Goal: Task Accomplishment & Management: Complete application form

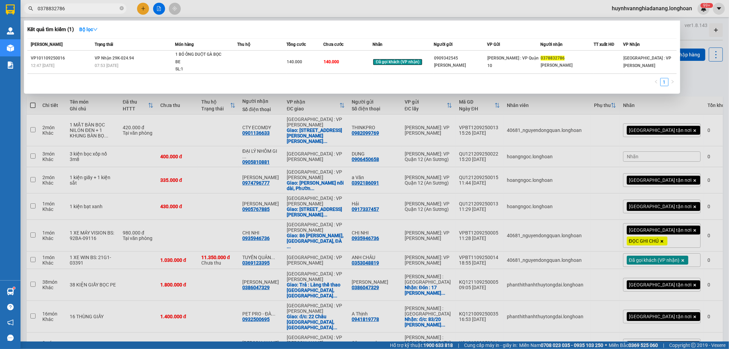
click at [83, 8] on input "0378832786" at bounding box center [78, 9] width 81 height 8
type input "0"
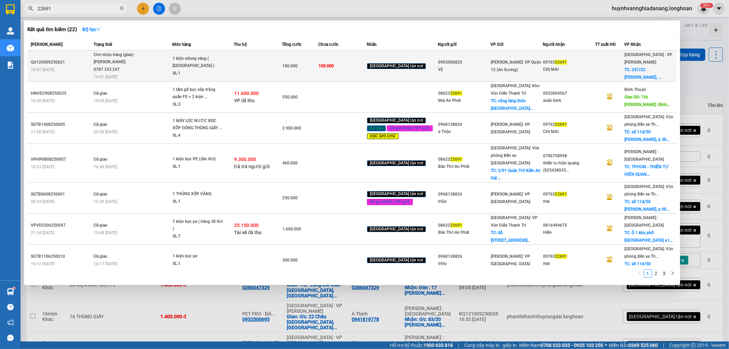
type input "22691"
click at [207, 64] on div "1 kiện nilong vàng ( [GEOGRAPHIC_DATA] )" at bounding box center [198, 62] width 51 height 15
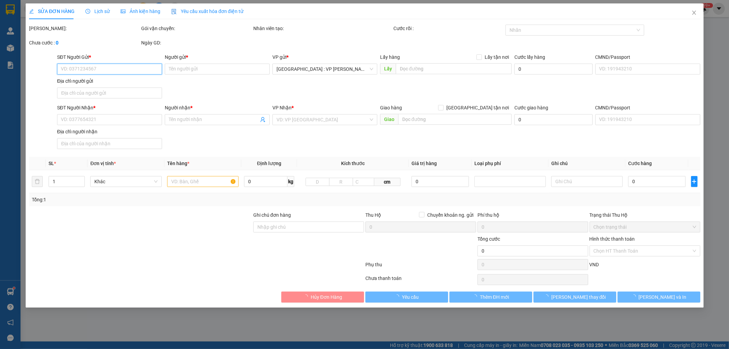
type input "0903006825"
type input "Vỹ"
type input "0976522691"
type input "CHỊ MAI"
checkbox input "true"
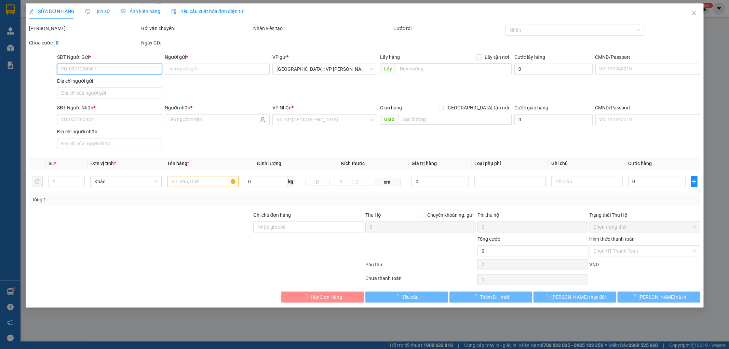
type input "247/22 [PERSON_NAME], [PERSON_NAME], [GEOGRAPHIC_DATA]"
type input "nhận theo kiện - hư hỏng ko chịu trách nhiệm"
type input "100.000"
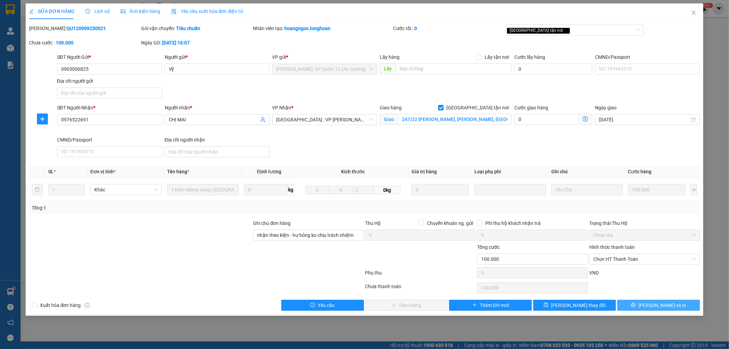
click at [668, 302] on span "[PERSON_NAME] và In" at bounding box center [662, 305] width 48 height 8
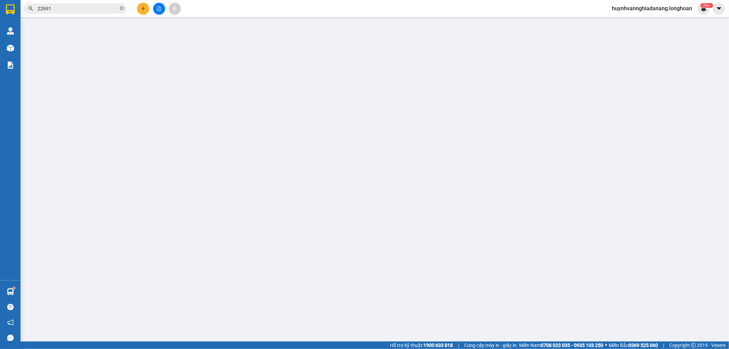
type input "0903006825"
type input "Vỹ"
type input "0976522691"
type input "CHỊ MAI"
checkbox input "true"
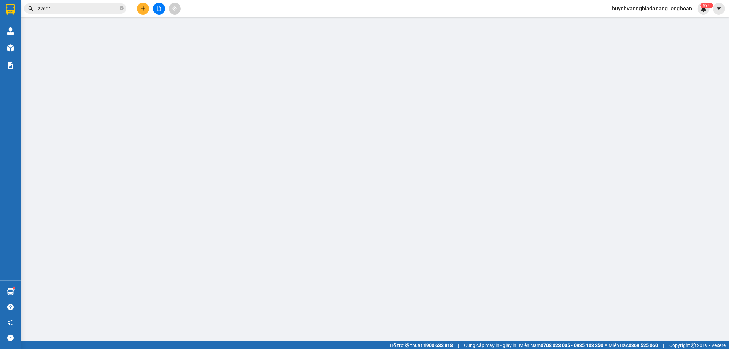
type input "247/22 [PERSON_NAME], [PERSON_NAME], [GEOGRAPHIC_DATA]"
type input "nhận theo kiện - hư hỏng ko chịu trách nhiệm"
type input "100.000"
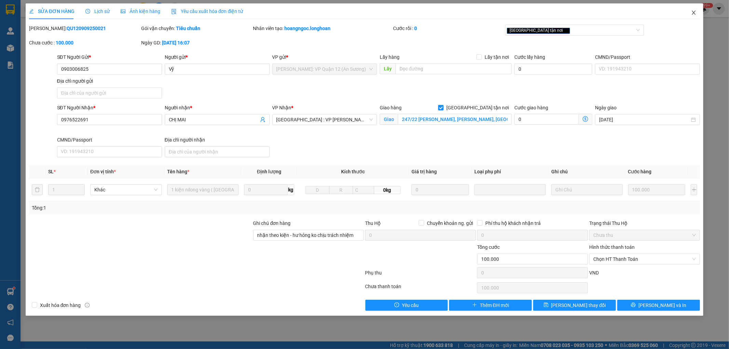
click at [694, 9] on span "Close" at bounding box center [693, 12] width 19 height 19
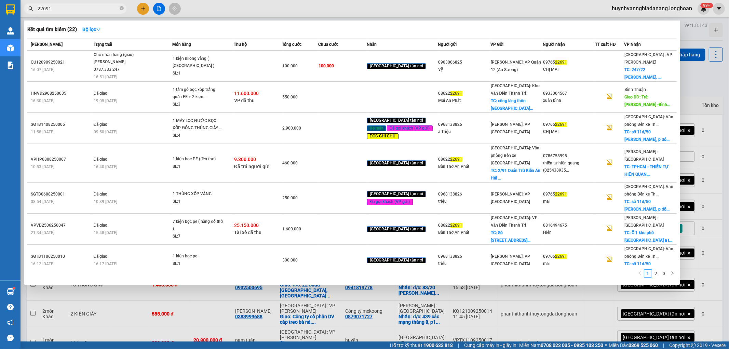
click at [88, 6] on input "22691" at bounding box center [78, 9] width 81 height 8
type input "2"
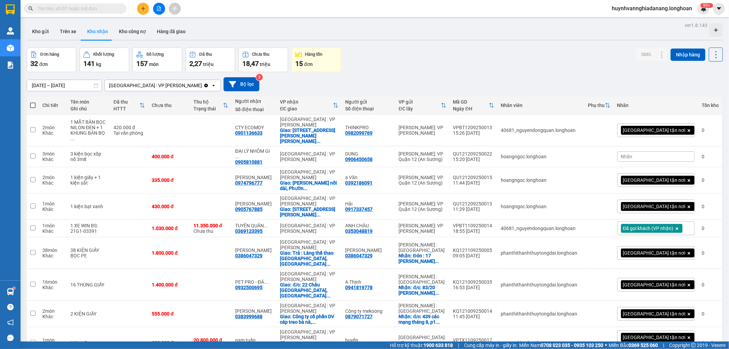
type input "6"
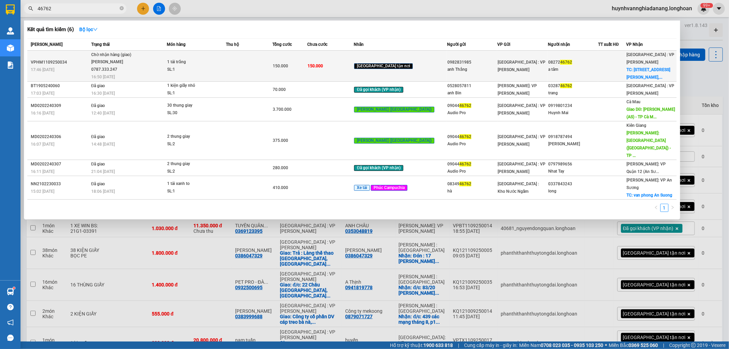
type input "46762"
click at [271, 66] on td at bounding box center [249, 66] width 46 height 31
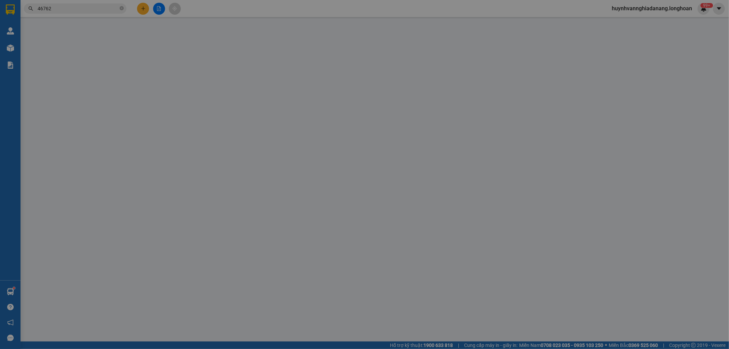
type input "0982831985"
type input "anh Thắng"
type input "0827246762"
type input "a tâm"
checkbox input "true"
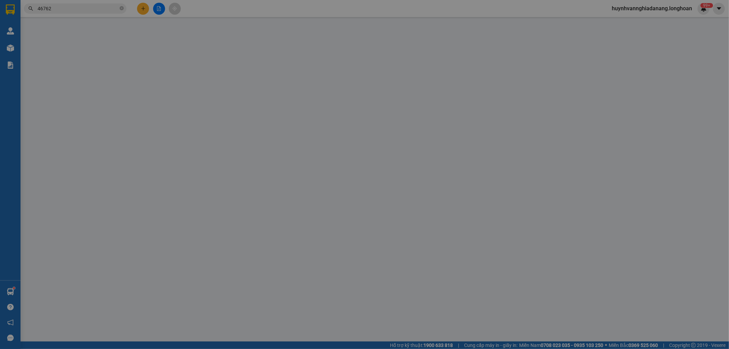
type input "[STREET_ADDRESS][PERSON_NAME][PERSON_NAME][PERSON_NAME],[GEOGRAPHIC_DATA]"
type input "150.000"
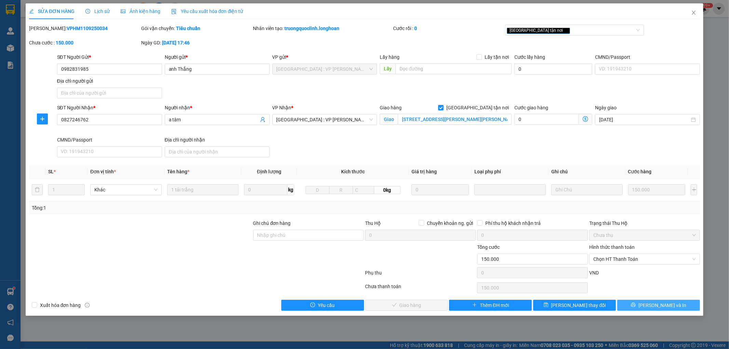
click at [656, 304] on span "[PERSON_NAME] và In" at bounding box center [662, 305] width 48 height 8
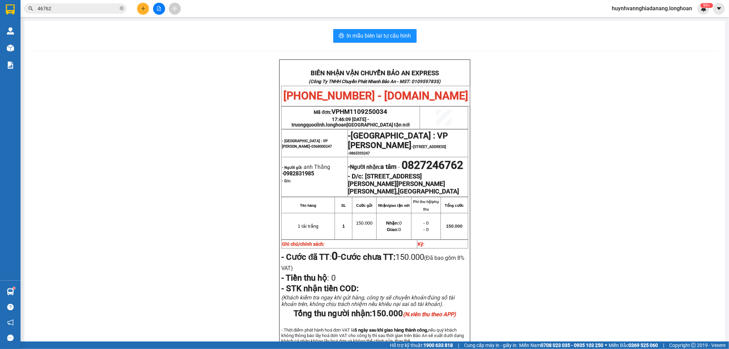
click at [69, 14] on div "Kết quả tìm kiếm ( 6 ) Bộ lọc Mã ĐH Trạng thái Món hàng Thu hộ Tổng cước Chưa c…" at bounding box center [66, 9] width 133 height 12
click at [70, 12] on input "46762" at bounding box center [78, 9] width 81 height 8
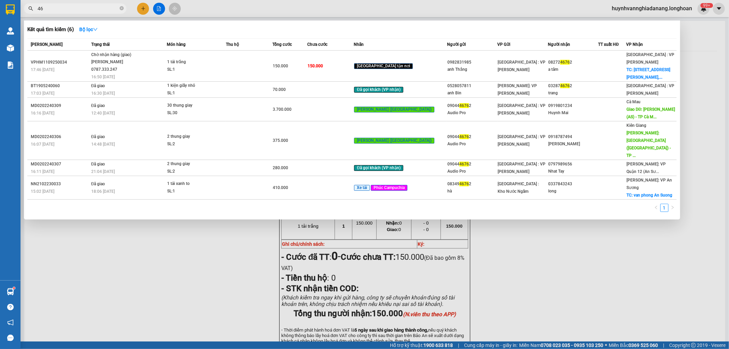
type input "4"
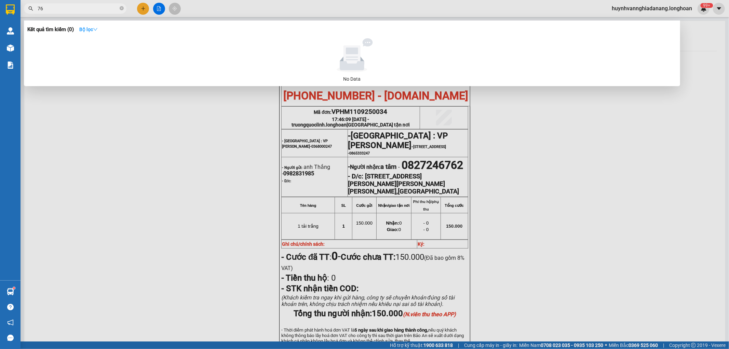
type input "7"
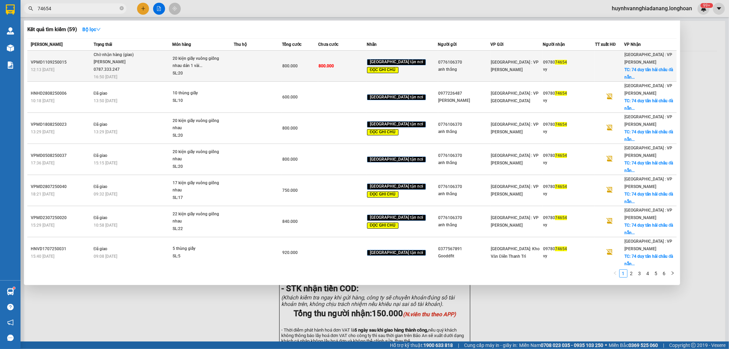
type input "74654"
click at [137, 57] on div "Chờ nhận hàng (giao)" at bounding box center [119, 55] width 51 height 8
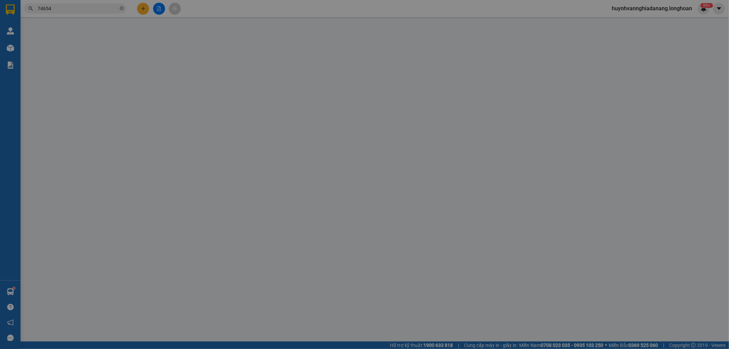
type input "0776106370"
type input "anh thắng"
type input "0978074654"
type input "vy"
checkbox input "true"
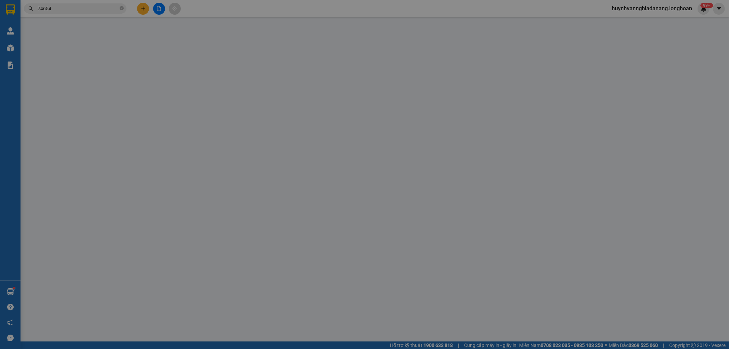
type input "74 duy tân [GEOGRAPHIC_DATA]"
type input "dán 1 vài bill bảo an còn lại hàng giống nhau"
type input "800.000"
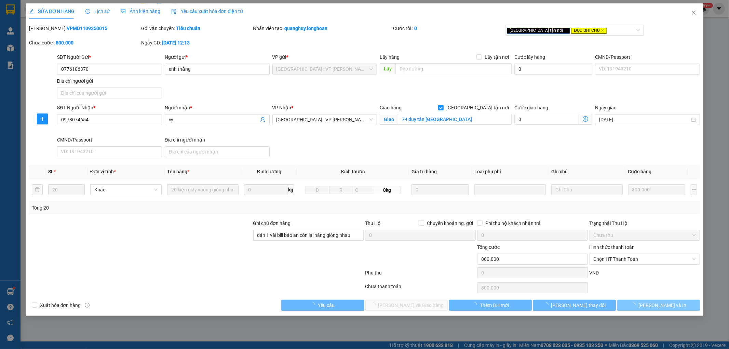
click at [669, 302] on span "[PERSON_NAME] và In" at bounding box center [662, 305] width 48 height 8
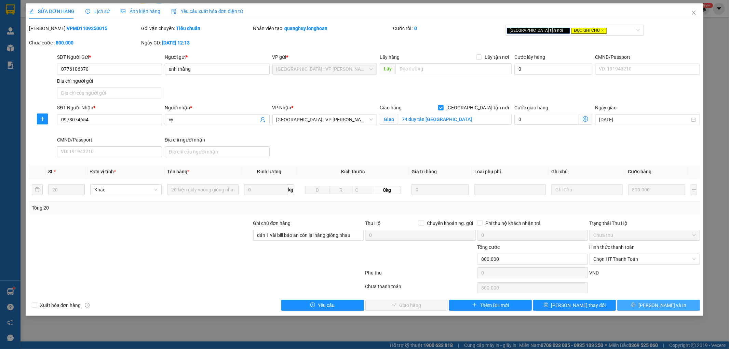
click at [666, 307] on span "[PERSON_NAME] và In" at bounding box center [662, 305] width 48 height 8
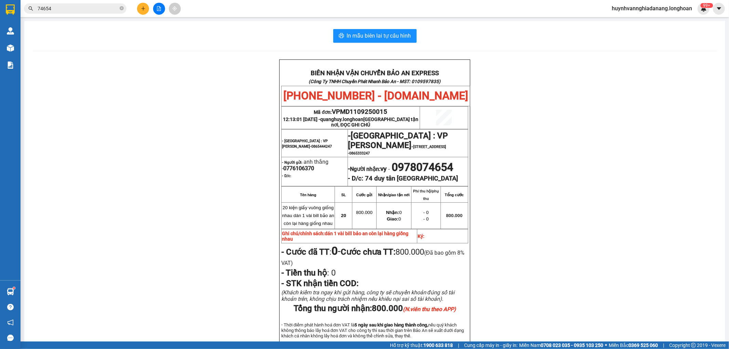
click at [108, 6] on input "74654" at bounding box center [78, 9] width 81 height 8
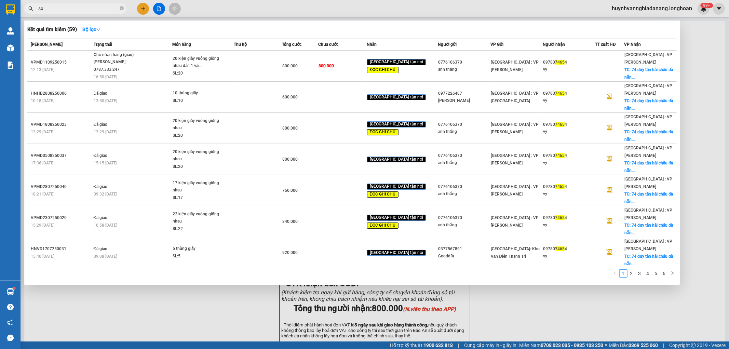
type input "7"
